Goal: Task Accomplishment & Management: Manage account settings

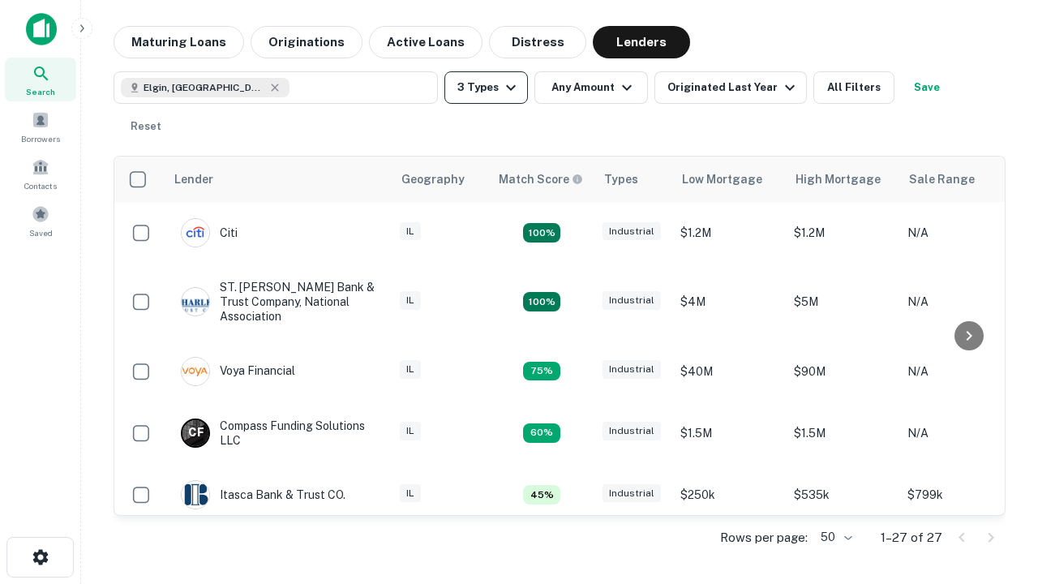
click at [486, 88] on button "3 Types" at bounding box center [485, 87] width 83 height 32
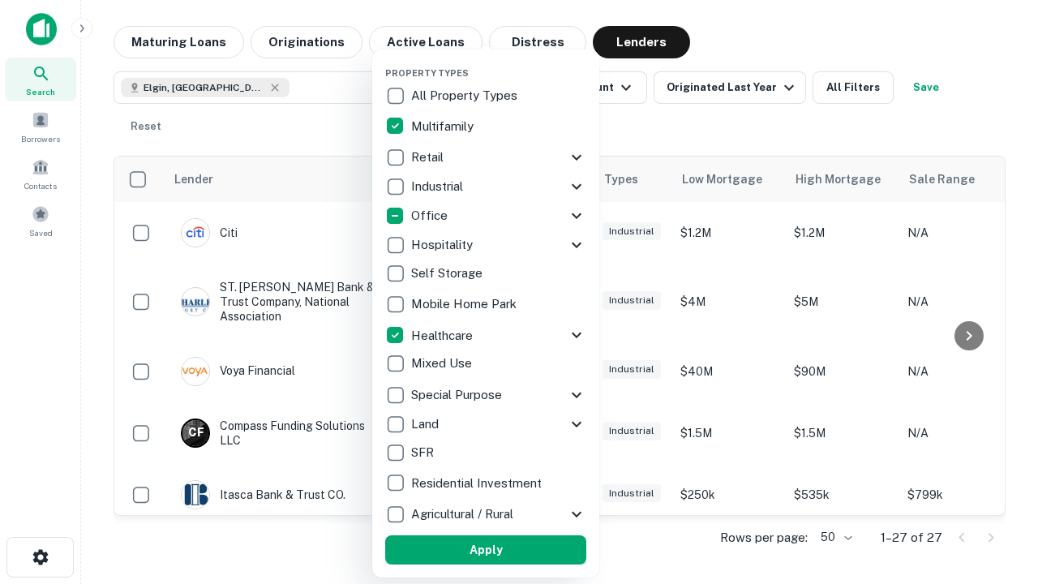
click at [486, 550] on button "Apply" at bounding box center [485, 549] width 201 height 29
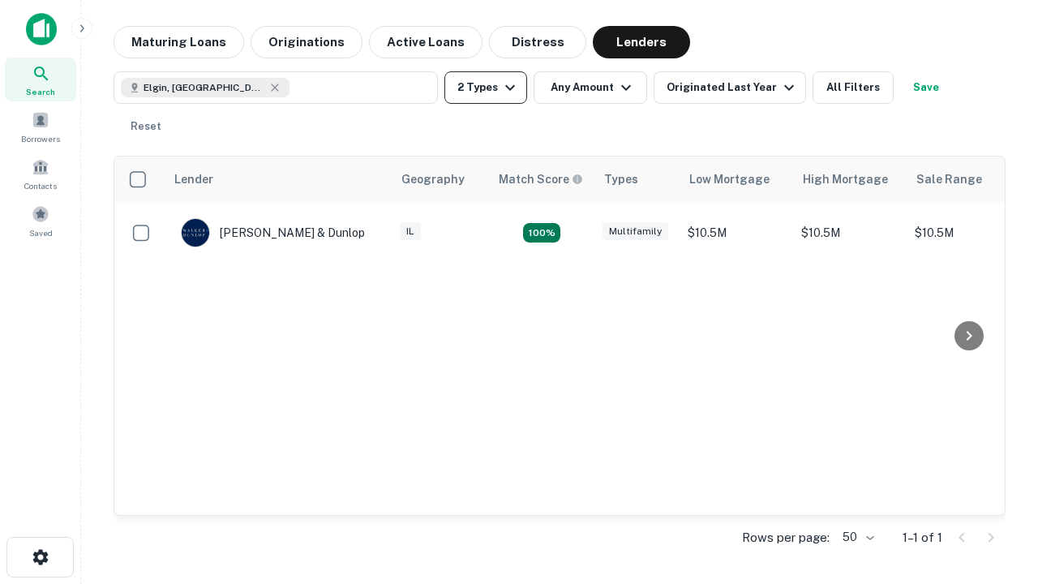
click at [486, 88] on button "2 Types" at bounding box center [485, 87] width 83 height 32
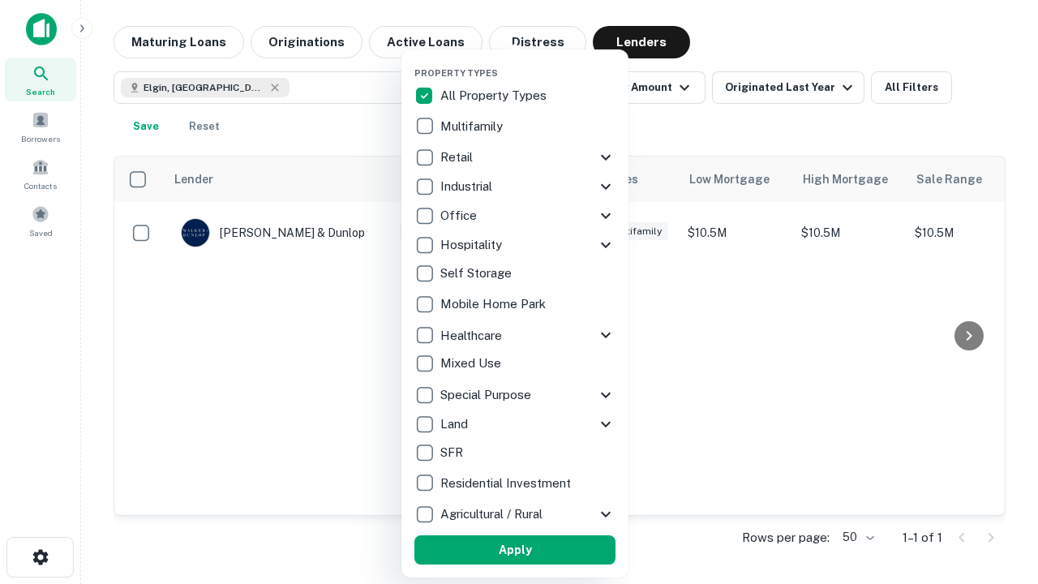
click at [515, 550] on button "Apply" at bounding box center [514, 549] width 201 height 29
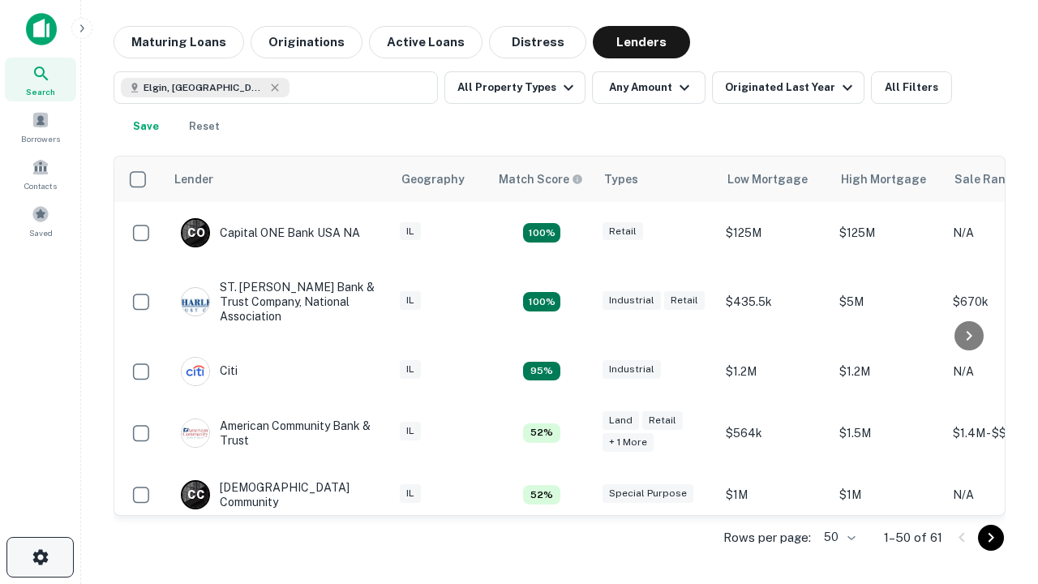
click at [40, 557] on icon "button" at bounding box center [40, 556] width 19 height 19
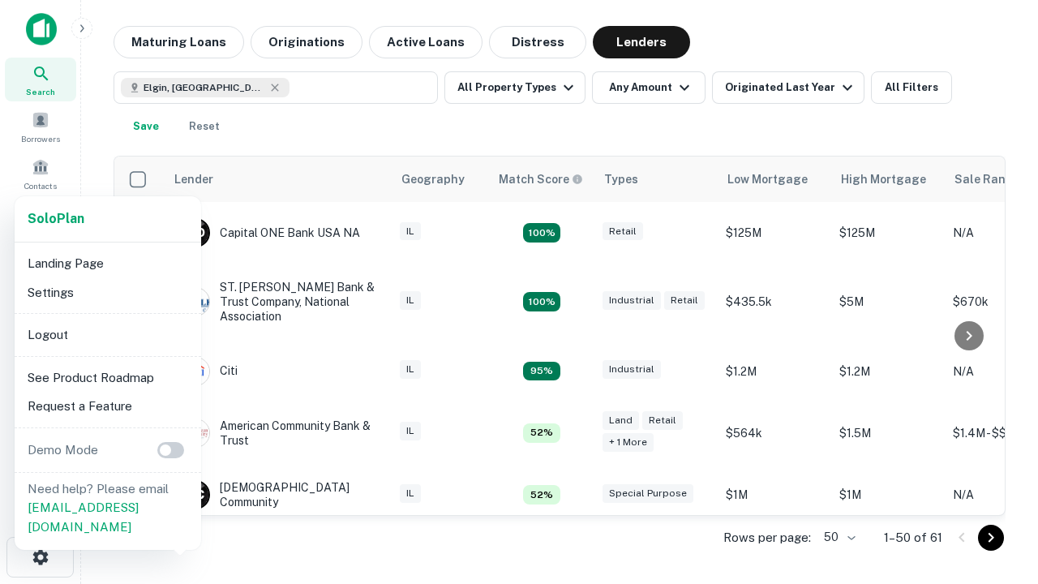
click at [107, 334] on li "Logout" at bounding box center [107, 334] width 173 height 29
